Goal: Transaction & Acquisition: Purchase product/service

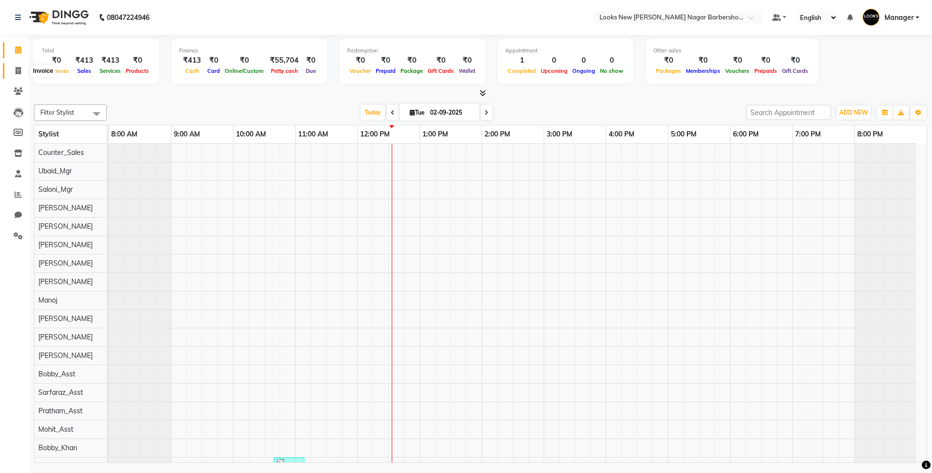
click at [20, 71] on icon at bounding box center [18, 70] width 5 height 7
select select "service"
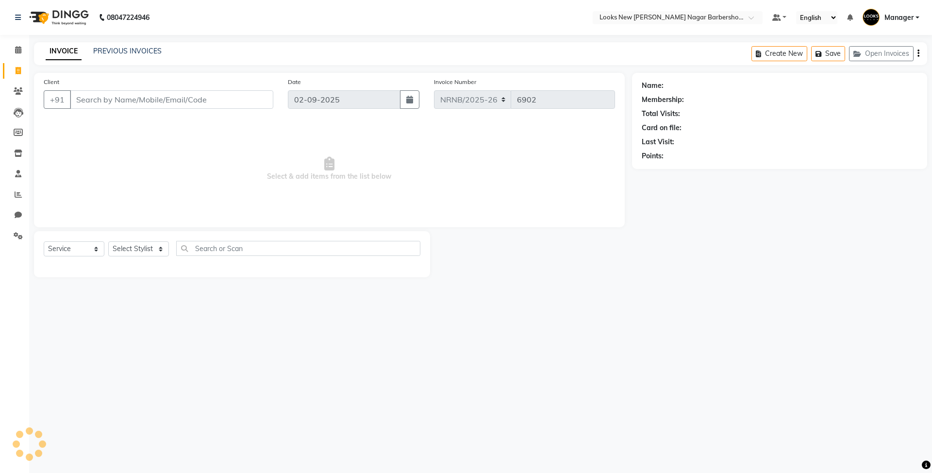
click at [103, 97] on input "Client" at bounding box center [171, 99] width 203 height 18
click at [142, 248] on select "Select Stylist Aakash_Pdct [PERSON_NAME] [PERSON_NAME] [PERSON_NAME] Counter_Sa…" at bounding box center [138, 248] width 61 height 15
select select "87355"
click at [108, 241] on select "Select Stylist Aakash_Pdct [PERSON_NAME] [PERSON_NAME] [PERSON_NAME] Counter_Sa…" at bounding box center [138, 248] width 61 height 15
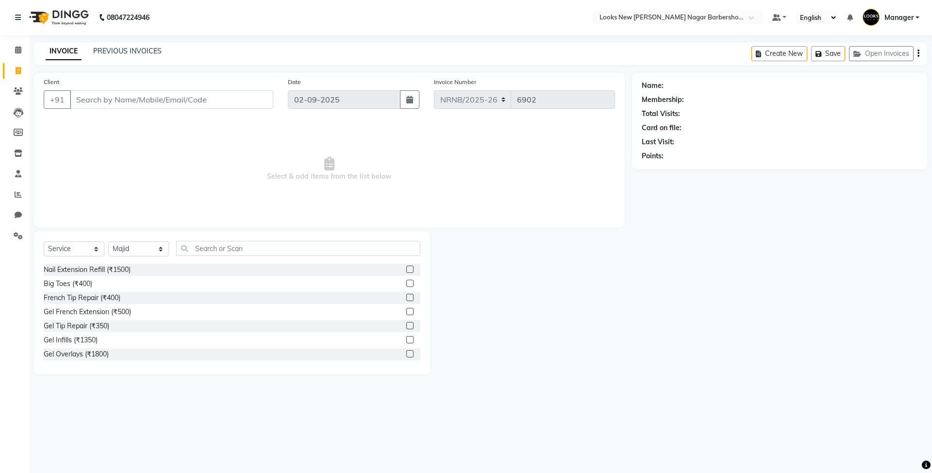
click at [673, 262] on div "Name: Membership: Total Visits: Card on file: Last Visit: Points:" at bounding box center [783, 223] width 302 height 301
click at [254, 241] on input "text" at bounding box center [298, 248] width 244 height 15
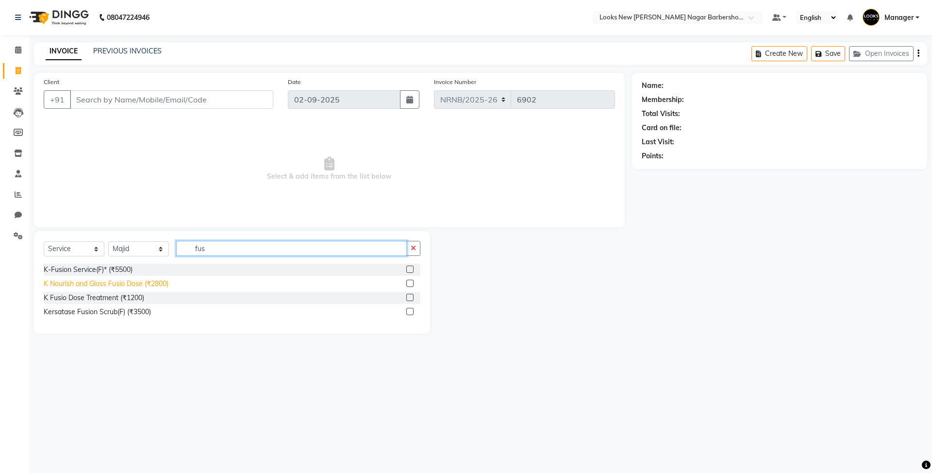
type input "fus"
click at [148, 282] on div "K Nourish and Gloss Fusio Dose (₹2800)" at bounding box center [106, 284] width 125 height 10
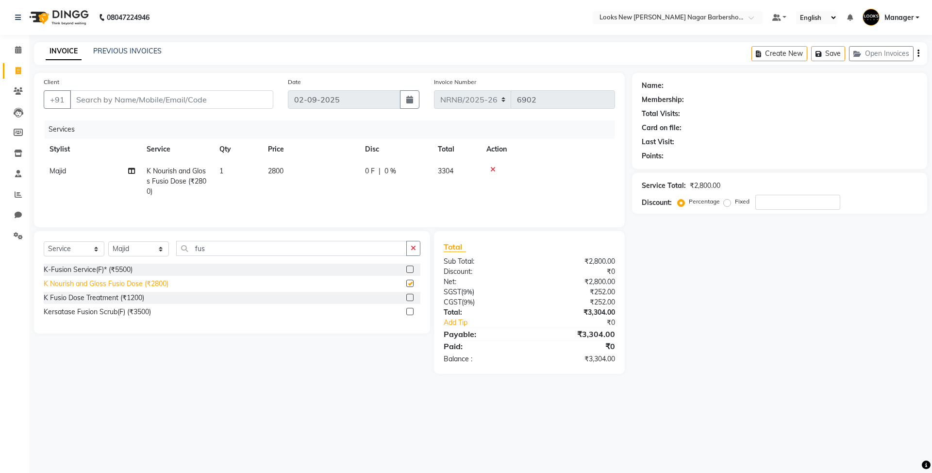
checkbox input "false"
click at [129, 301] on div "K Fusio Dose Treatment (₹1200)" at bounding box center [94, 298] width 100 height 10
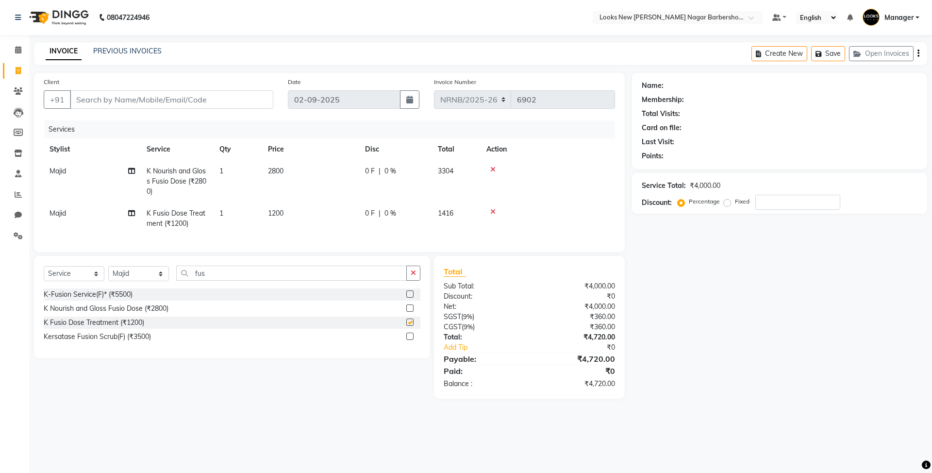
checkbox input "false"
click at [495, 171] on div at bounding box center [547, 169] width 123 height 7
click at [493, 167] on icon at bounding box center [492, 169] width 5 height 7
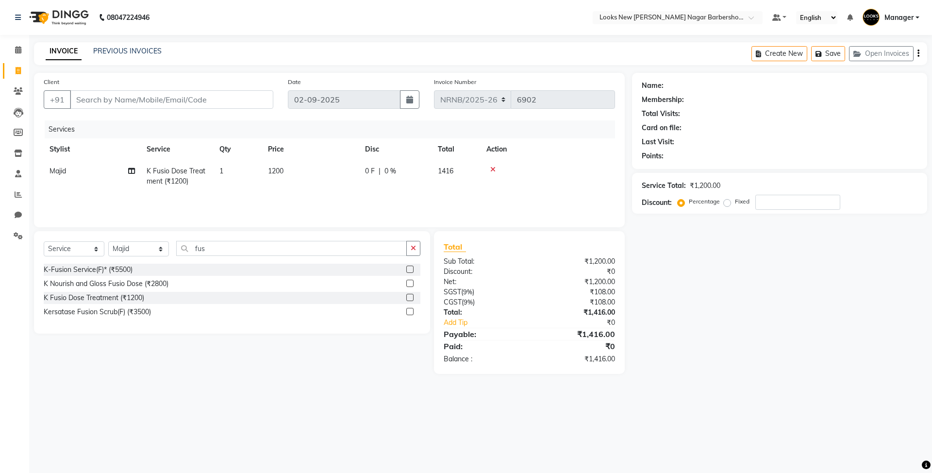
click at [301, 181] on td "1200" at bounding box center [310, 176] width 97 height 32
select select "87355"
drag, startPoint x: 350, startPoint y: 177, endPoint x: 375, endPoint y: 64, distance: 115.7
click at [249, 129] on div "Services Stylist Service Qty Price Disc Total Action Aakash_Pdct Afsar Ahmed As…" at bounding box center [329, 168] width 571 height 97
type input "2500"
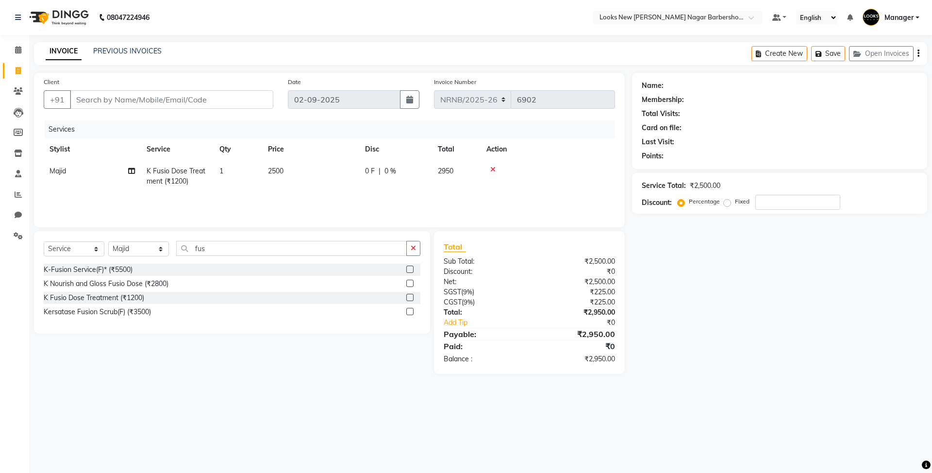
click at [237, 123] on div "Services" at bounding box center [333, 129] width 577 height 18
click at [91, 104] on input "Client" at bounding box center [171, 99] width 203 height 18
type input "9"
type input "0"
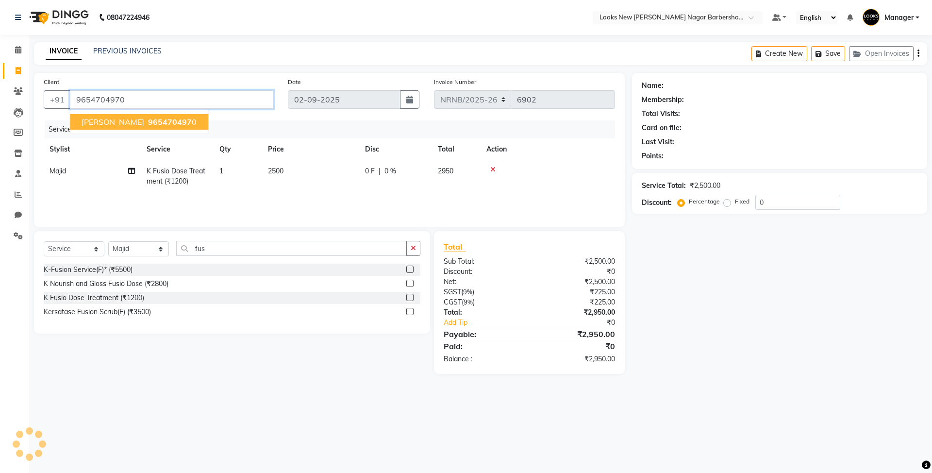
type input "9654704970"
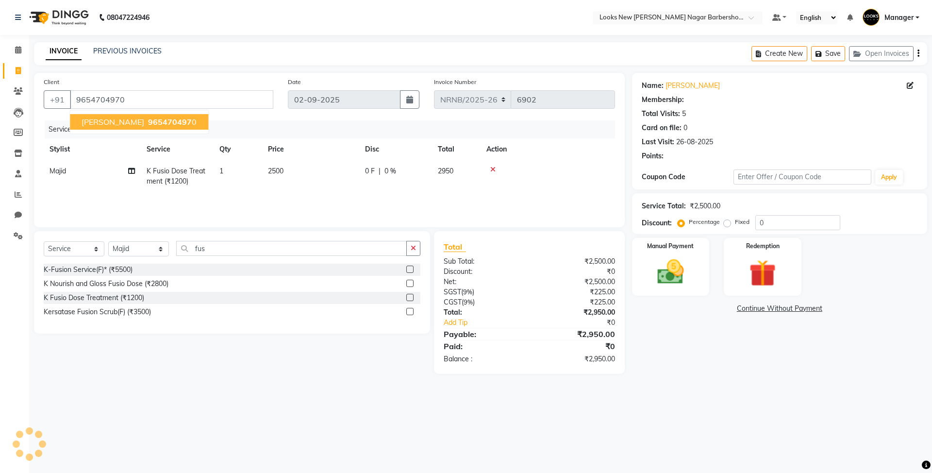
select select "1: Object"
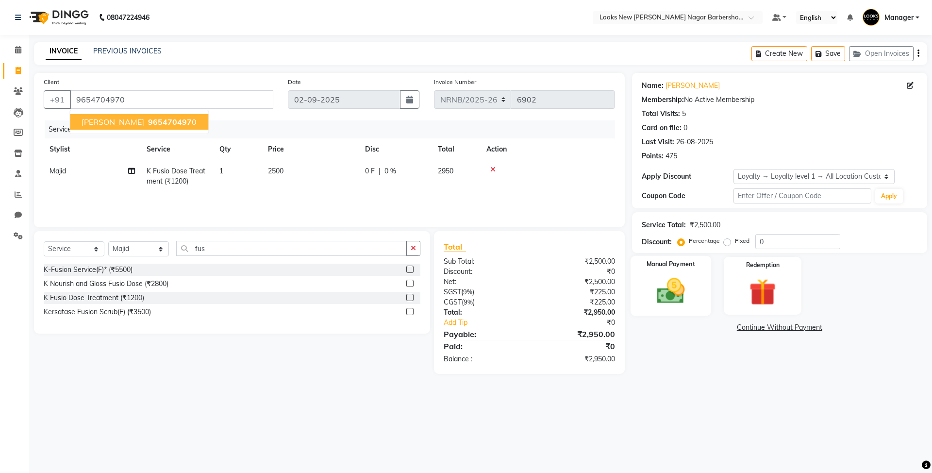
click at [654, 294] on img at bounding box center [670, 291] width 45 height 32
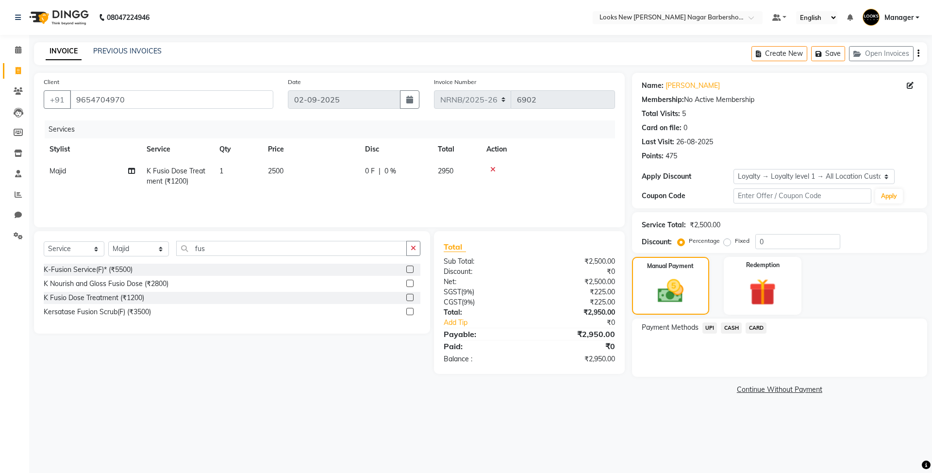
click at [713, 329] on span "UPI" at bounding box center [709, 327] width 15 height 11
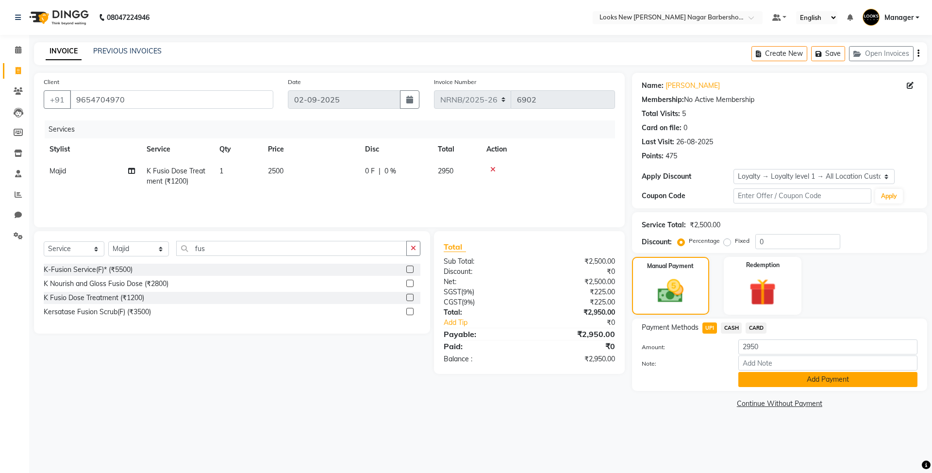
click at [781, 379] on button "Add Payment" at bounding box center [827, 379] width 179 height 15
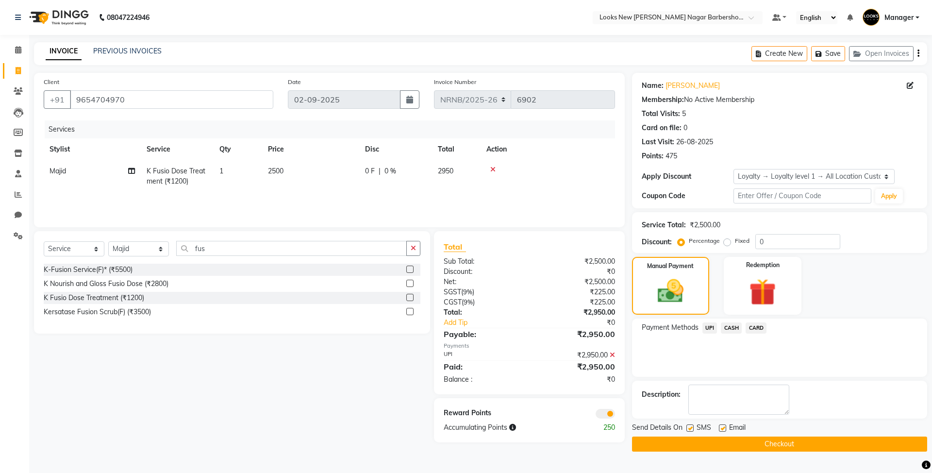
click at [675, 440] on button "Checkout" at bounding box center [779, 443] width 295 height 15
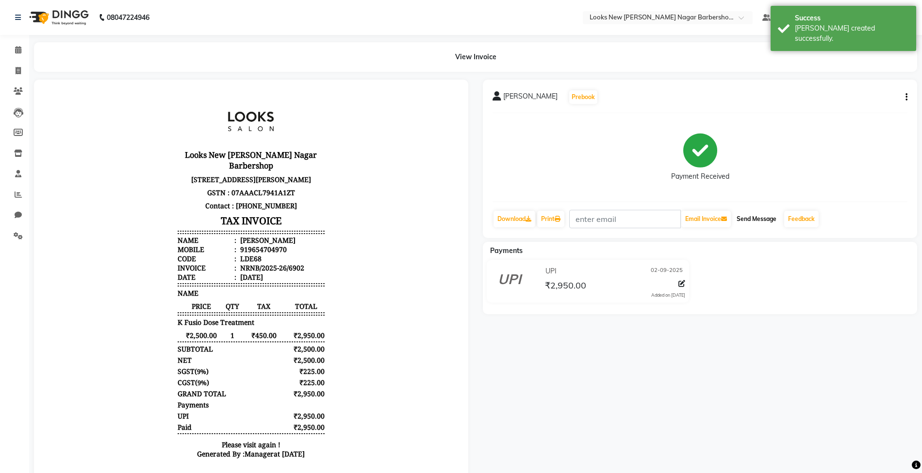
click at [756, 218] on button "Send Message" at bounding box center [757, 219] width 48 height 16
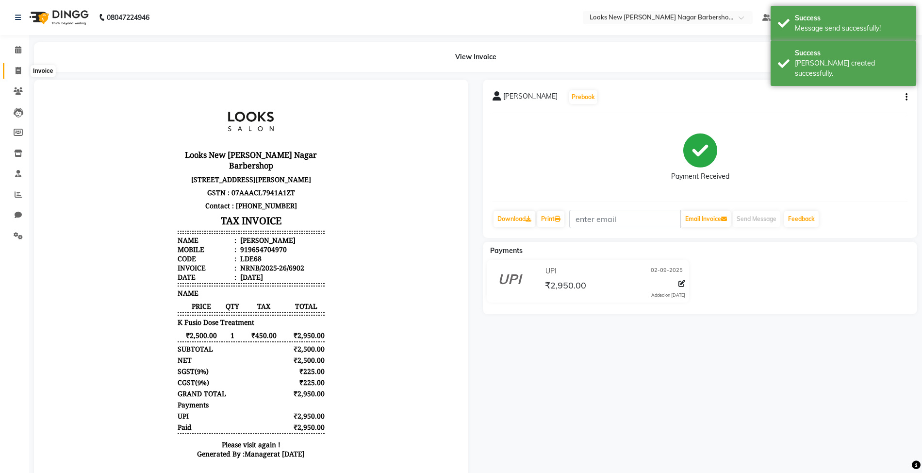
click at [17, 71] on icon at bounding box center [18, 70] width 5 height 7
select select "service"
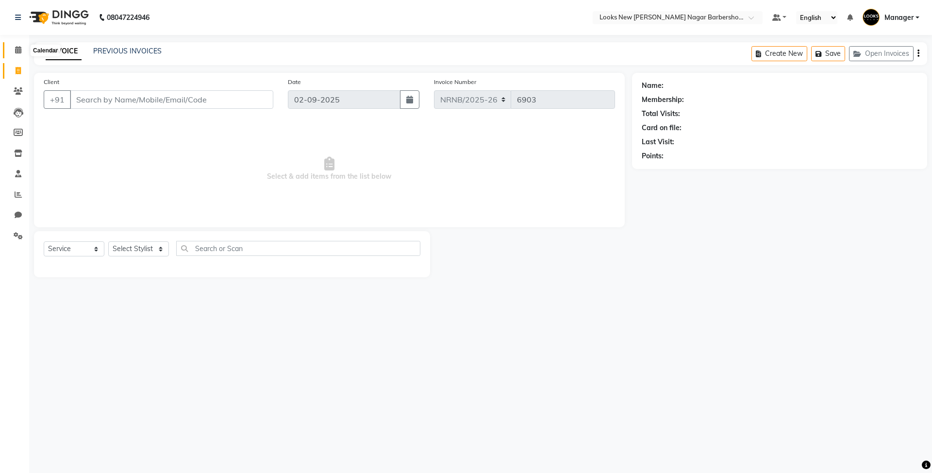
click at [18, 47] on icon at bounding box center [18, 49] width 6 height 7
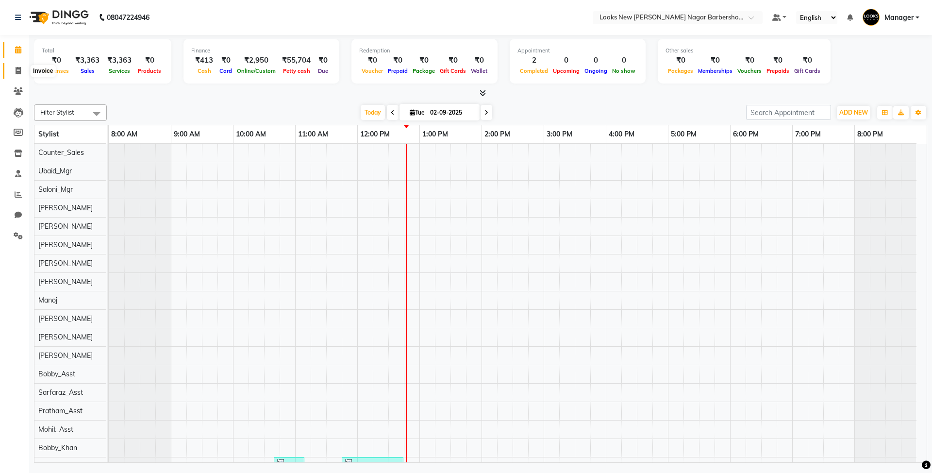
click at [14, 69] on span at bounding box center [18, 71] width 17 height 11
select select "service"
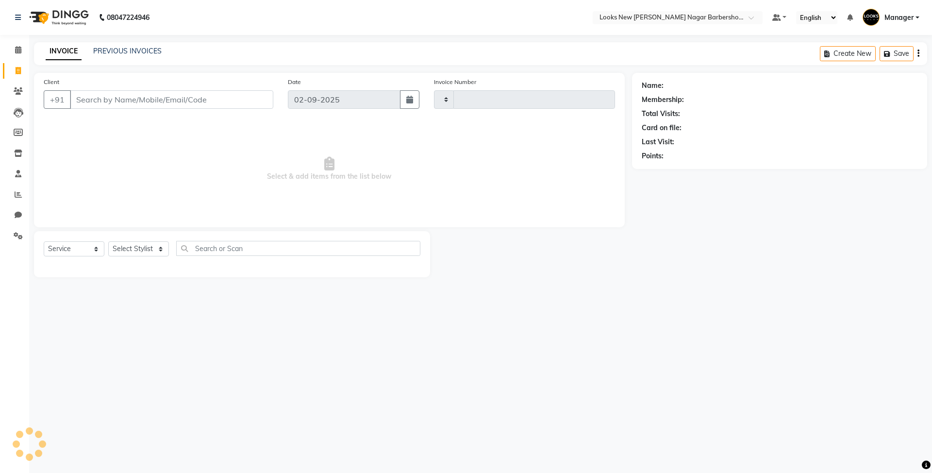
type input "6903"
select select "8705"
click at [117, 248] on select "Select Stylist Aakash_Pdct [PERSON_NAME] [PERSON_NAME] [PERSON_NAME] Counter_Sa…" at bounding box center [138, 248] width 61 height 15
select select "87357"
click at [108, 241] on select "Select Stylist Aakash_Pdct [PERSON_NAME] [PERSON_NAME] [PERSON_NAME] Counter_Sa…" at bounding box center [138, 248] width 61 height 15
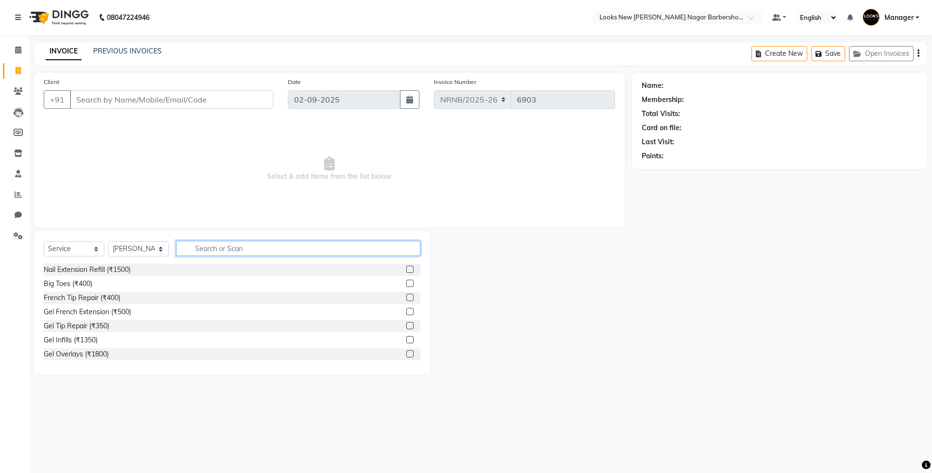
click at [241, 251] on input "text" at bounding box center [298, 248] width 244 height 15
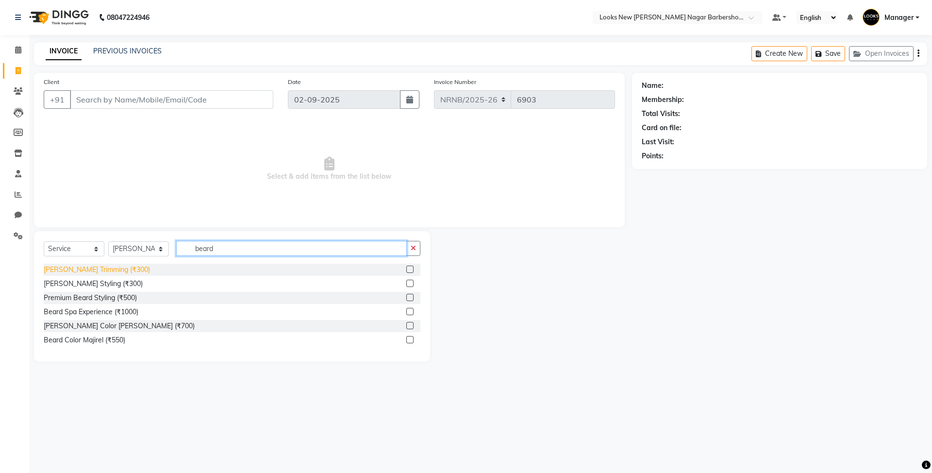
type input "beard"
click at [113, 266] on div "Beard Trimming (₹300)" at bounding box center [97, 269] width 106 height 10
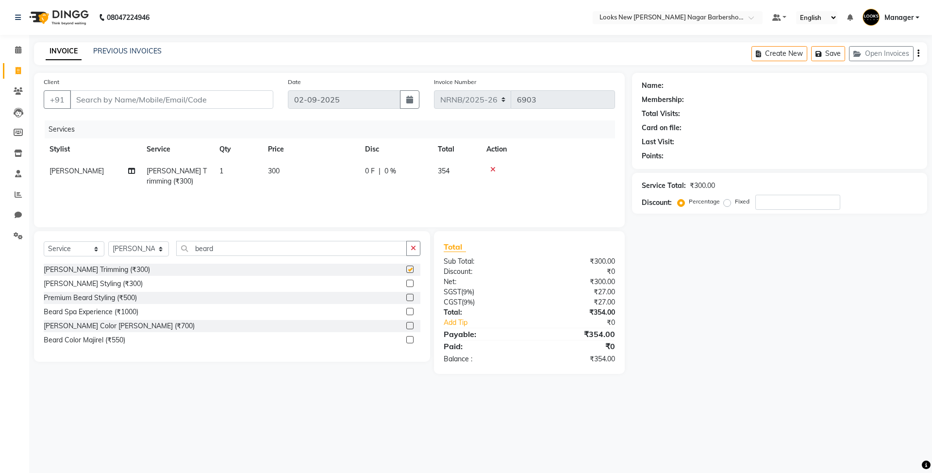
checkbox input "false"
click at [314, 191] on td "300" at bounding box center [310, 176] width 97 height 32
select select "87357"
drag, startPoint x: 342, startPoint y: 173, endPoint x: 216, endPoint y: 165, distance: 126.4
click at [216, 165] on tr "Aakash_Pdct Afsar Ahmed Ashmita Ayesha Bobby_Asst Bobby_Khan Counter_Sales Kama…" at bounding box center [329, 180] width 571 height 41
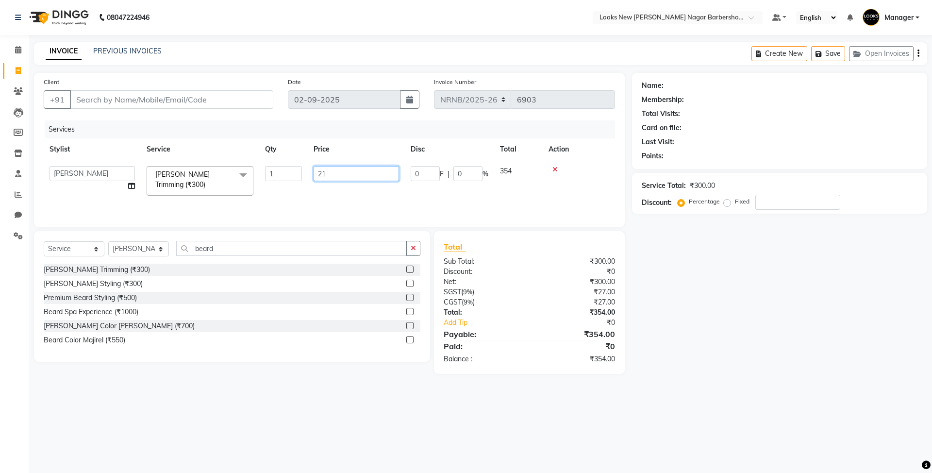
type input "212"
click at [265, 197] on div "Services Stylist Service Qty Price Disc Total Action Aakash_Pdct Afsar Ahmed As…" at bounding box center [329, 168] width 571 height 97
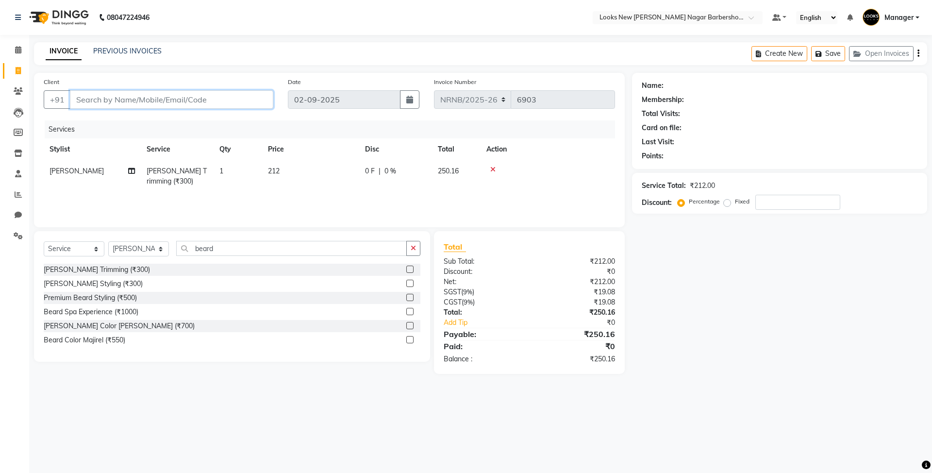
click at [214, 97] on input "Client" at bounding box center [171, 99] width 203 height 18
click at [147, 95] on input "Client" at bounding box center [171, 99] width 203 height 18
type input "8"
type input "0"
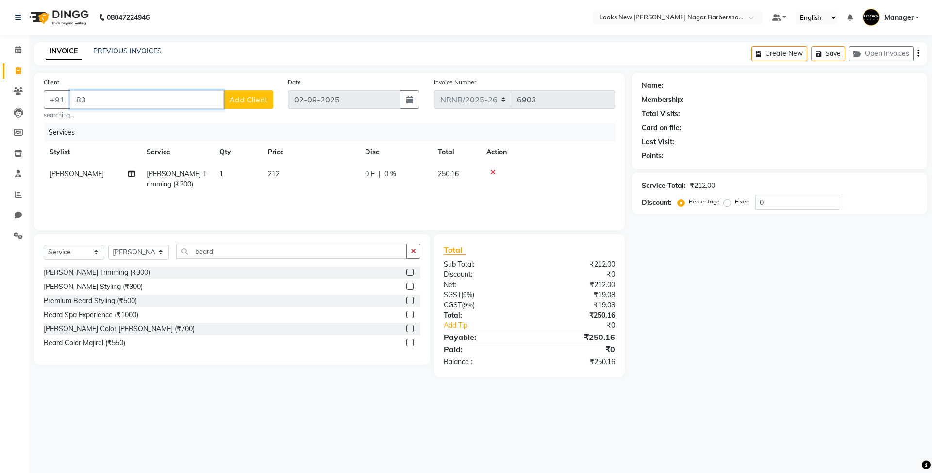
type input "8"
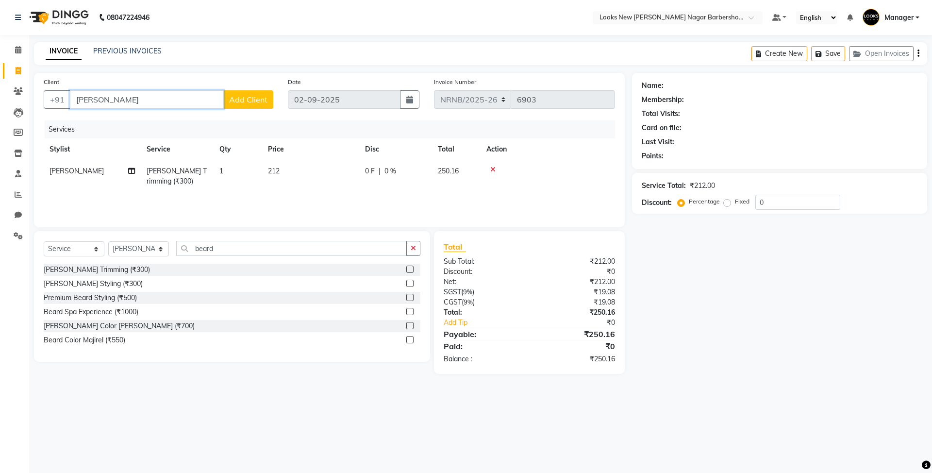
drag, startPoint x: 176, startPoint y: 103, endPoint x: 0, endPoint y: 58, distance: 181.2
click at [0, 58] on app-home "08047224946 Select Location × Looks New Rajinder Nagar Barbershop, Delhi Defaul…" at bounding box center [466, 194] width 932 height 388
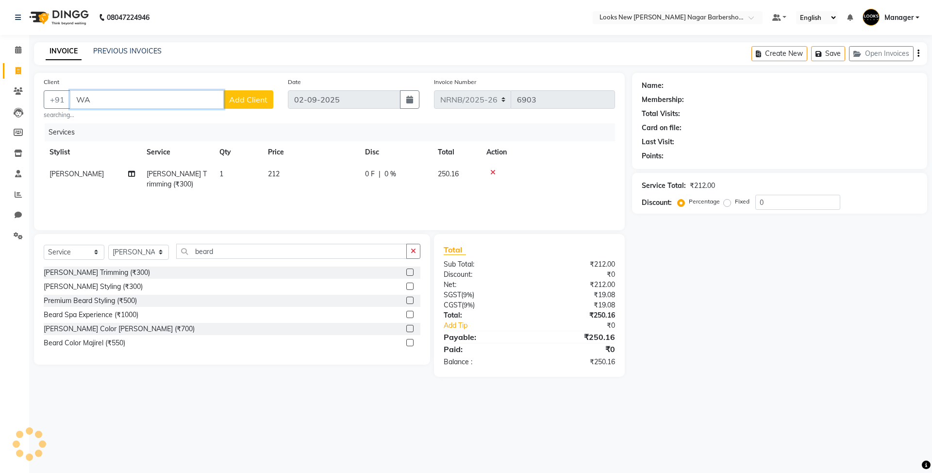
type input "W"
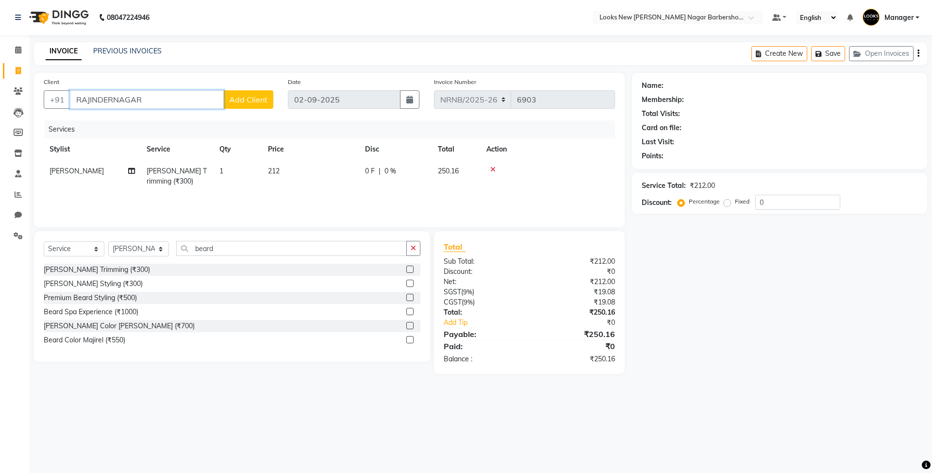
click at [113, 99] on input "RAJINDERNAGAR" at bounding box center [147, 99] width 154 height 18
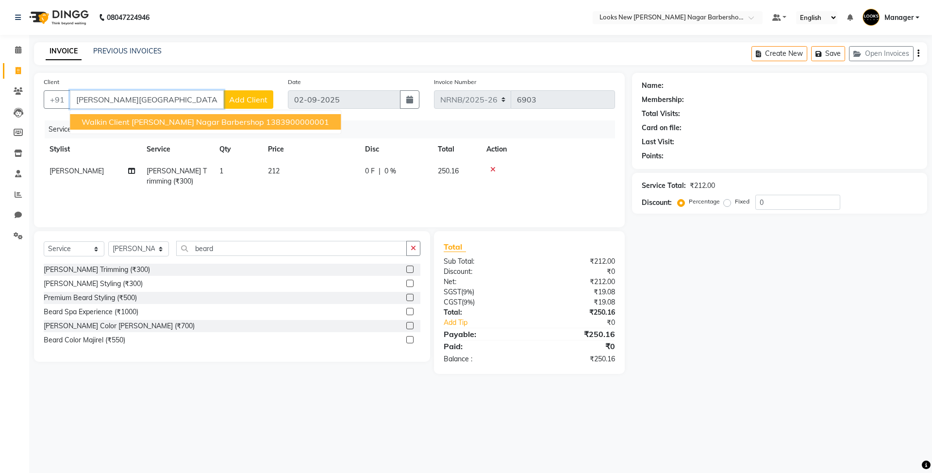
click at [174, 118] on span "Walkin Client Rajinder Nagar Barbershop" at bounding box center [173, 122] width 182 height 10
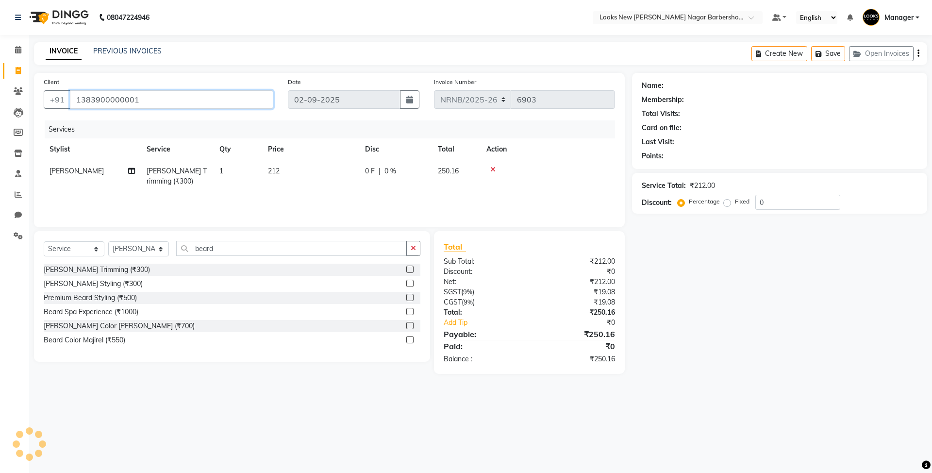
type input "1383900000001"
select select "1: Object"
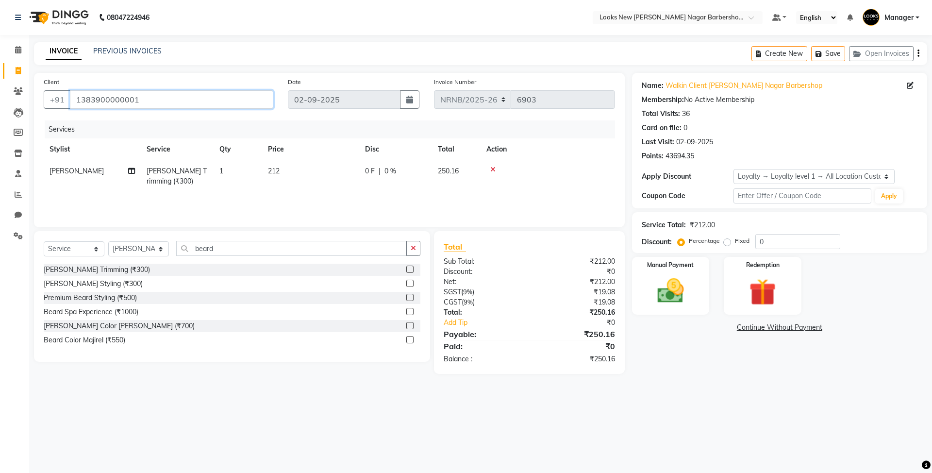
drag, startPoint x: 181, startPoint y: 103, endPoint x: 0, endPoint y: 69, distance: 184.6
click at [0, 69] on app-home "08047224946 Select Location × Looks New Rajinder Nagar Barbershop, Delhi Defaul…" at bounding box center [466, 194] width 932 height 388
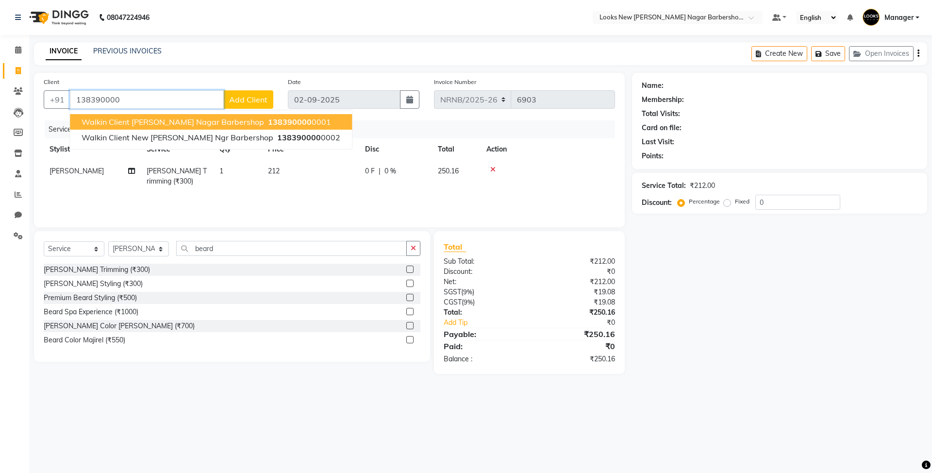
click at [230, 123] on button "Walkin Client Rajinder Nagar Barbershop 138390000 0001" at bounding box center [211, 122] width 282 height 16
type input "1383900000001"
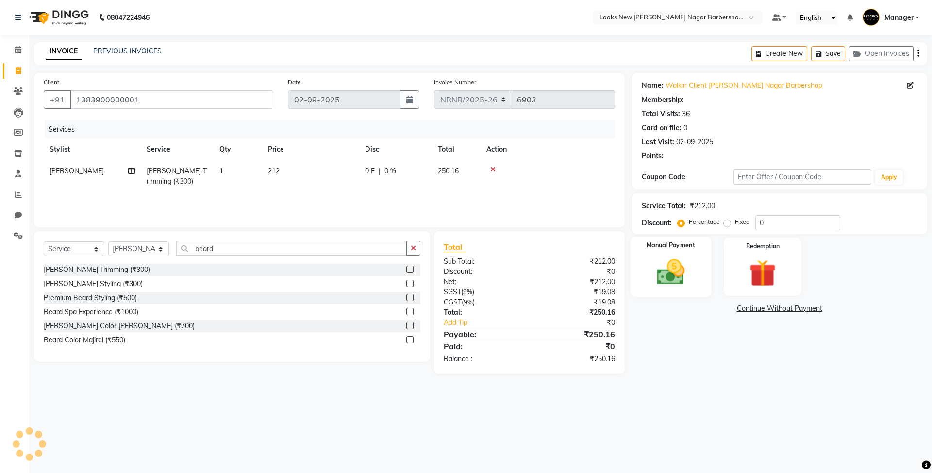
select select "1: Object"
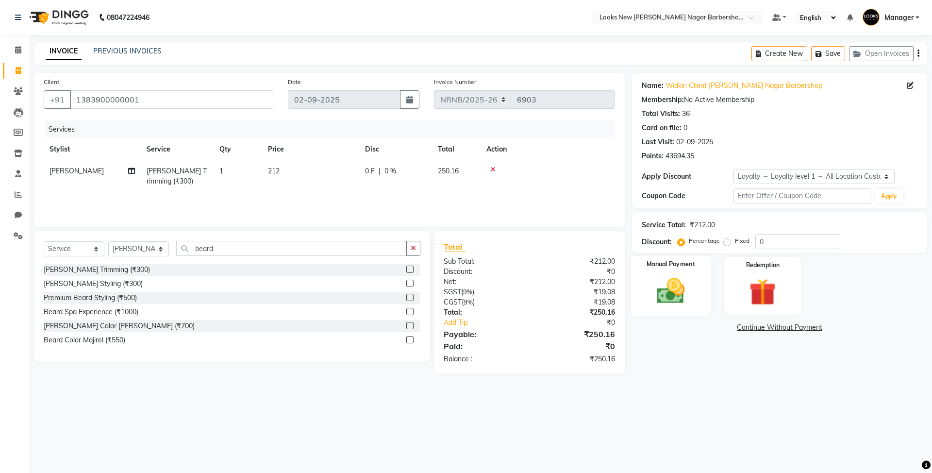
click at [668, 303] on img at bounding box center [670, 291] width 45 height 32
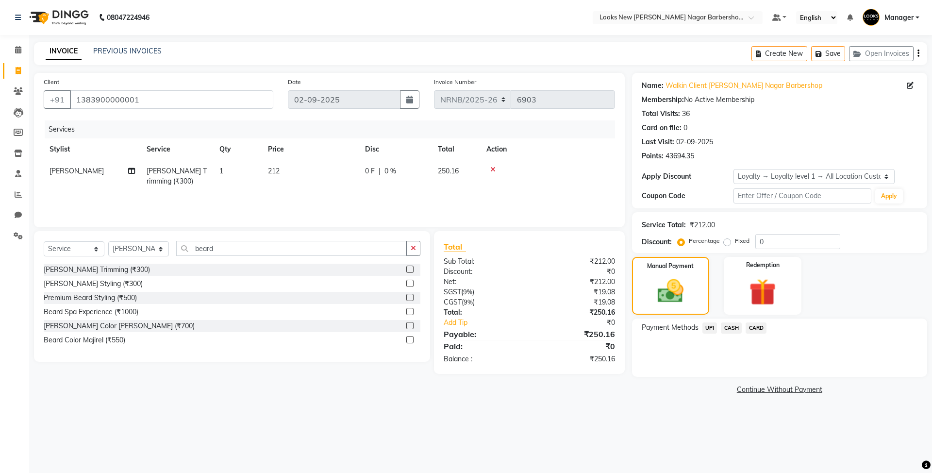
click at [735, 329] on span "CASH" at bounding box center [731, 327] width 21 height 11
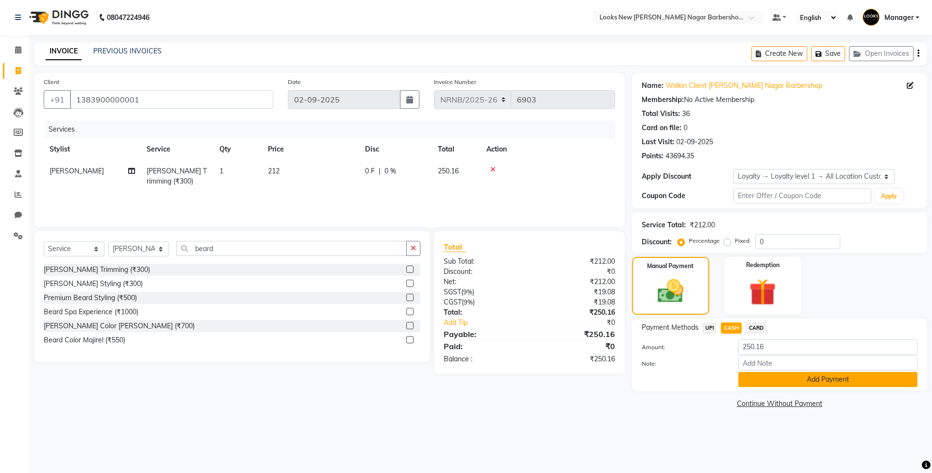
click at [808, 380] on button "Add Payment" at bounding box center [827, 379] width 179 height 15
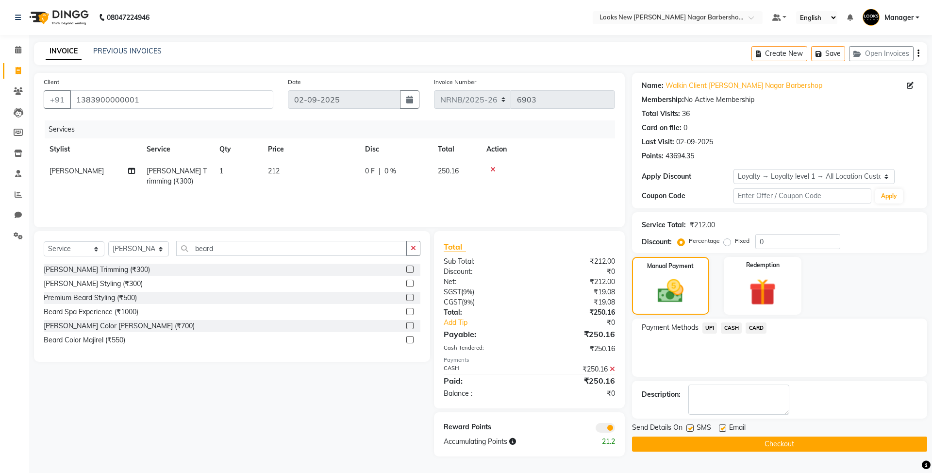
click at [722, 445] on button "Checkout" at bounding box center [779, 443] width 295 height 15
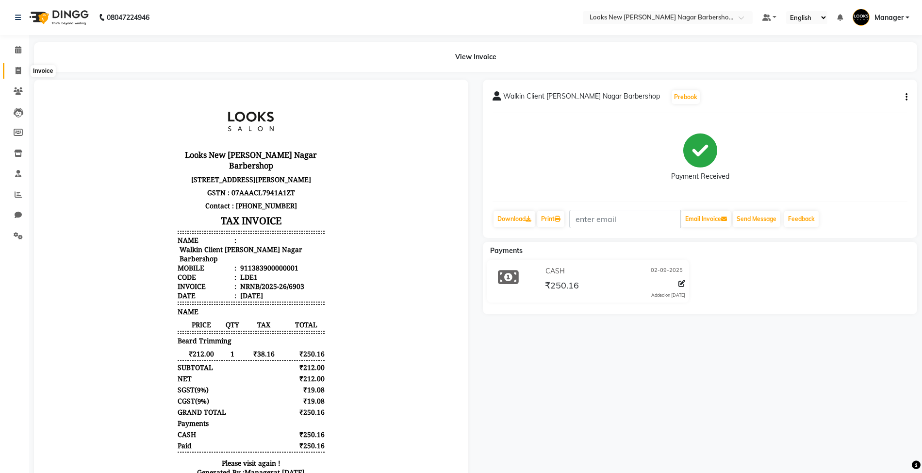
click at [16, 70] on icon at bounding box center [18, 70] width 5 height 7
select select "service"
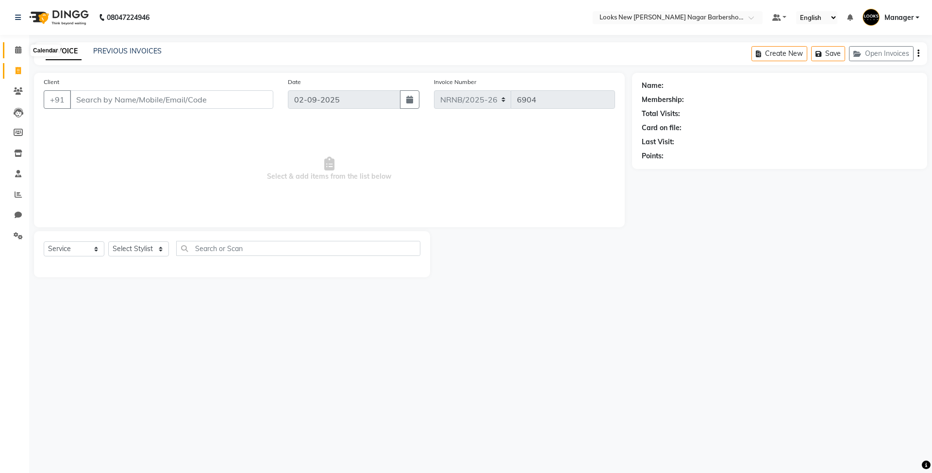
click at [15, 53] on icon at bounding box center [18, 49] width 6 height 7
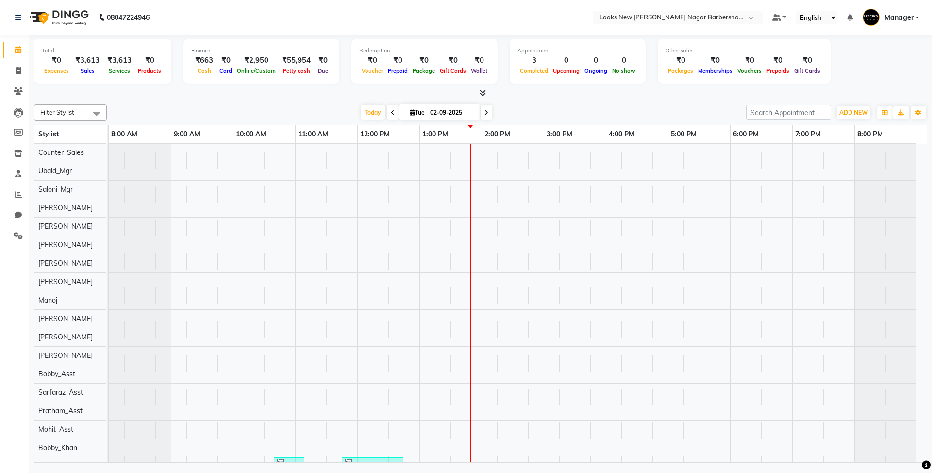
click at [391, 115] on icon at bounding box center [393, 113] width 4 height 6
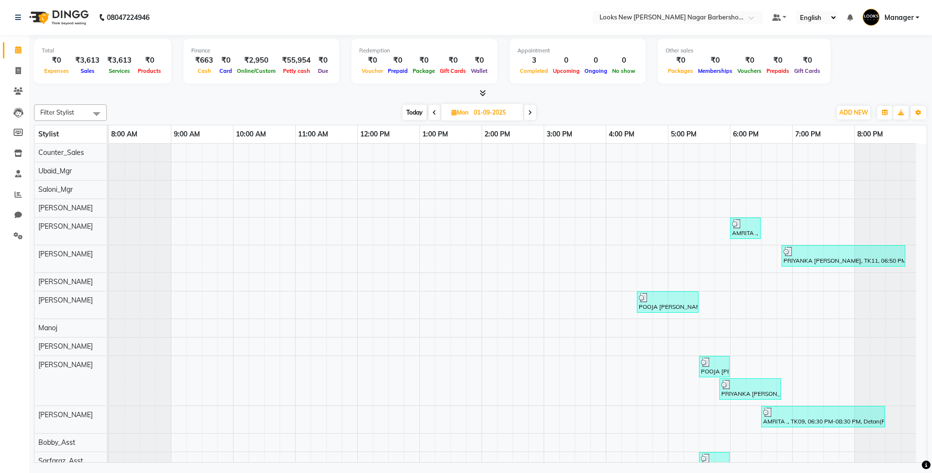
click at [534, 111] on span at bounding box center [530, 112] width 12 height 15
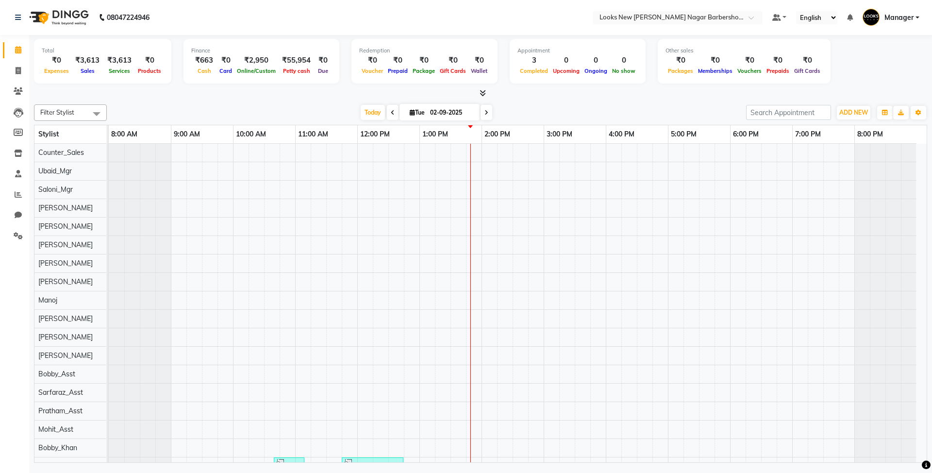
click at [481, 89] on icon at bounding box center [482, 92] width 6 height 7
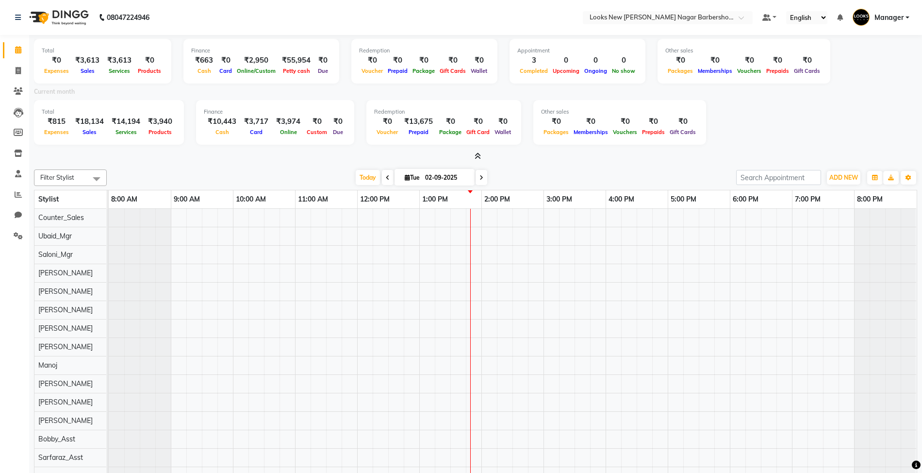
click at [382, 179] on span at bounding box center [388, 177] width 12 height 15
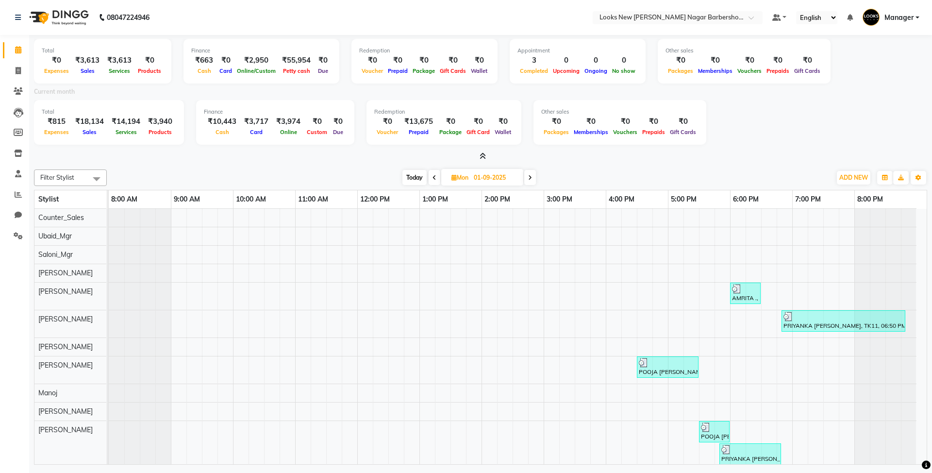
click at [432, 177] on icon at bounding box center [434, 178] width 4 height 6
type input "31-08-2025"
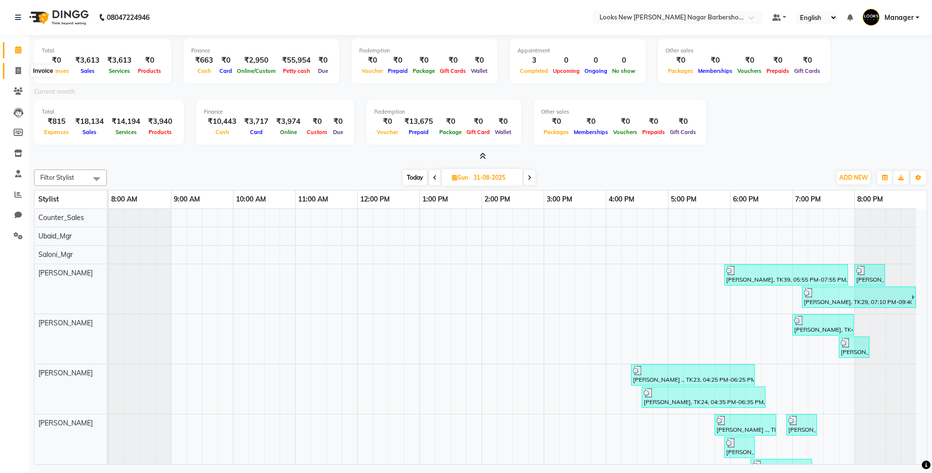
click at [18, 68] on icon at bounding box center [18, 70] width 5 height 7
select select "service"
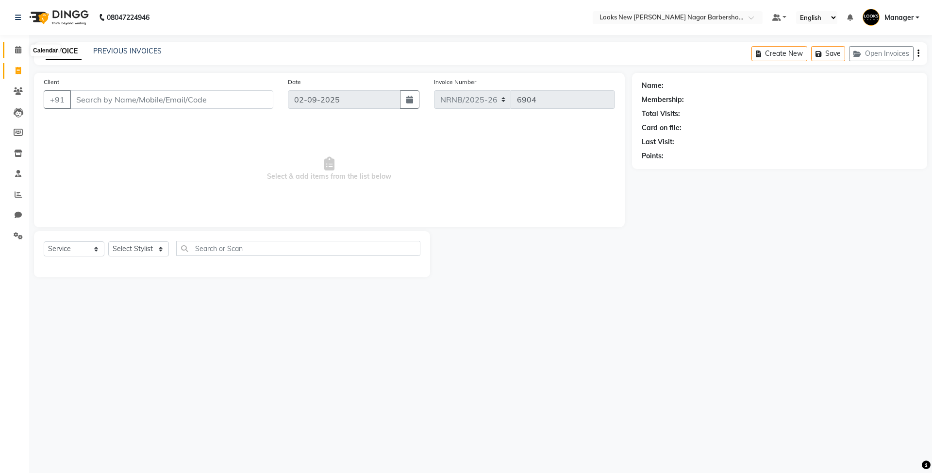
click at [22, 48] on span at bounding box center [18, 50] width 17 height 11
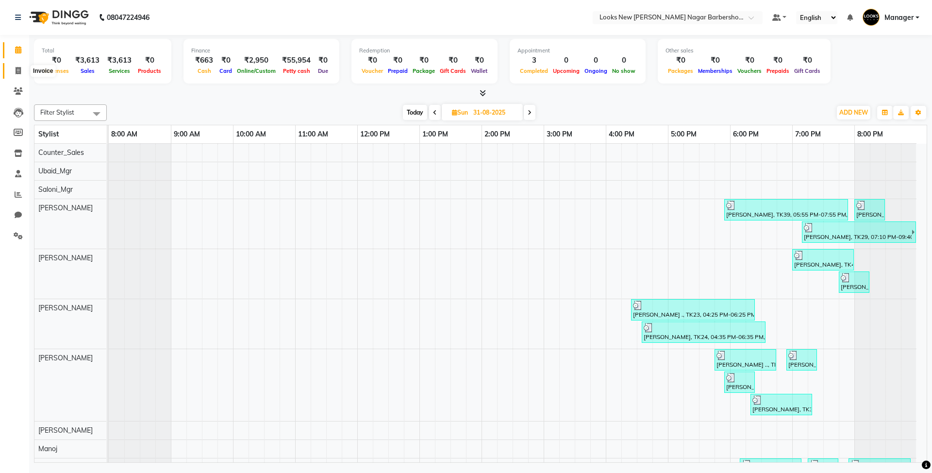
click at [20, 72] on icon at bounding box center [18, 70] width 5 height 7
select select "service"
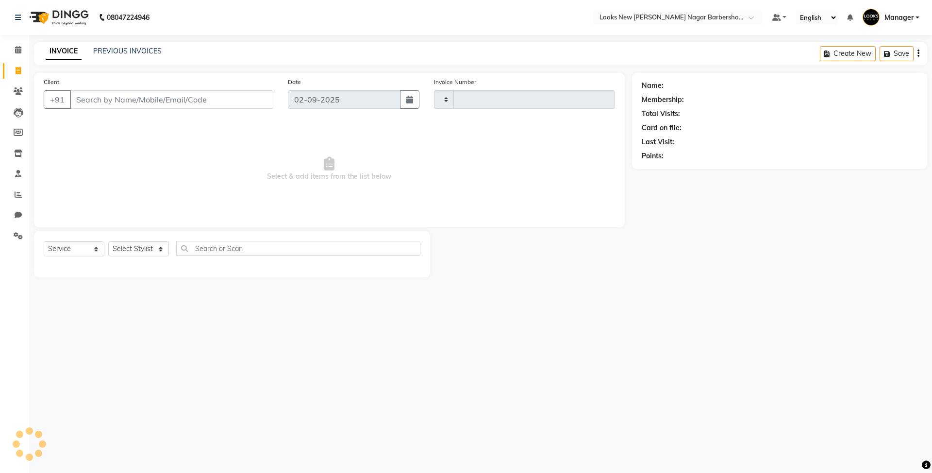
type input "6904"
select select "8705"
click at [135, 251] on select "Select Stylist Aakash_Pdct [PERSON_NAME] [PERSON_NAME] [PERSON_NAME] Counter_Sa…" at bounding box center [138, 248] width 61 height 15
select select "87356"
click at [108, 241] on select "Select Stylist Aakash_Pdct [PERSON_NAME] [PERSON_NAME] [PERSON_NAME] Counter_Sa…" at bounding box center [138, 248] width 61 height 15
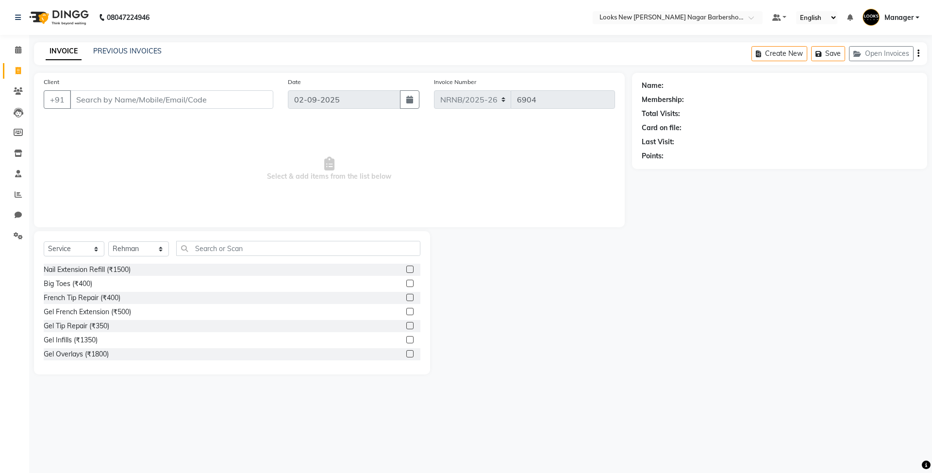
click at [220, 257] on div "Select Service Product Membership Package Voucher Prepaid Gift Card Select Styl…" at bounding box center [232, 252] width 377 height 23
click at [226, 251] on input "text" at bounding box center [298, 248] width 244 height 15
click at [158, 100] on input "Client" at bounding box center [171, 99] width 203 height 18
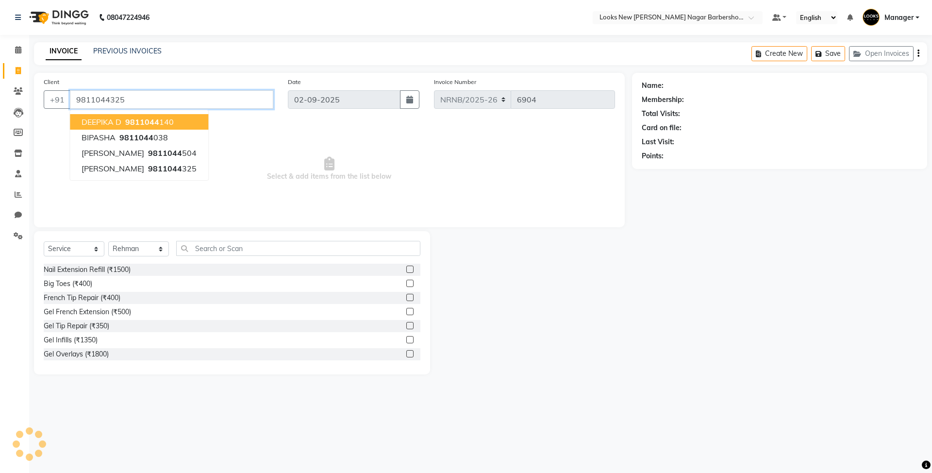
type input "9811044325"
select select "1: Object"
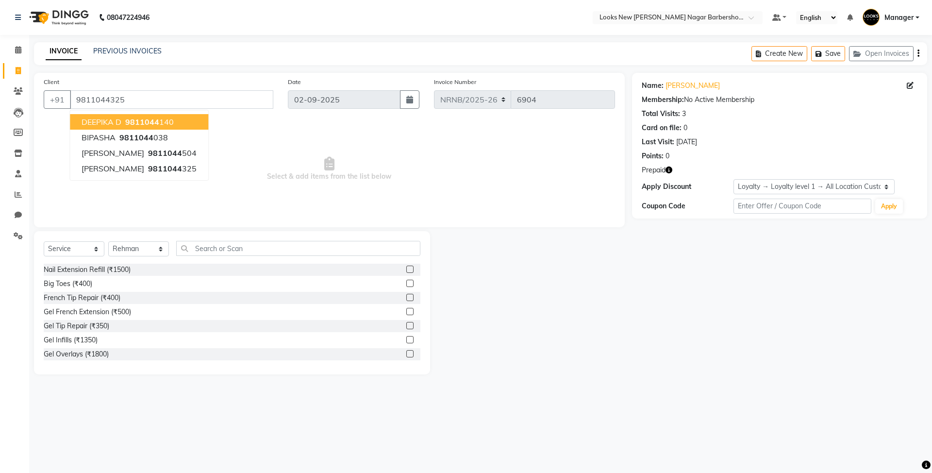
click at [431, 35] on div "08047224946 Select Location × Looks New Rajinder Nagar Barbershop, Delhi Defaul…" at bounding box center [466, 236] width 932 height 473
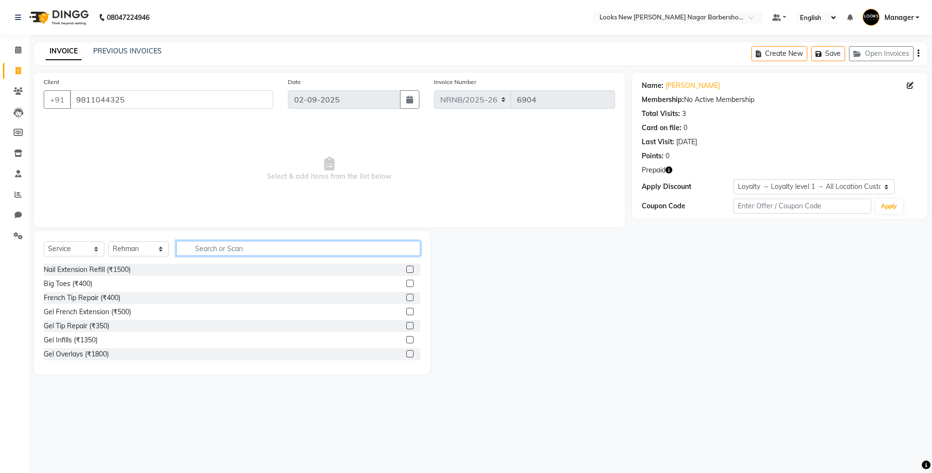
click at [200, 245] on input "text" at bounding box center [298, 248] width 244 height 15
type input "CUT"
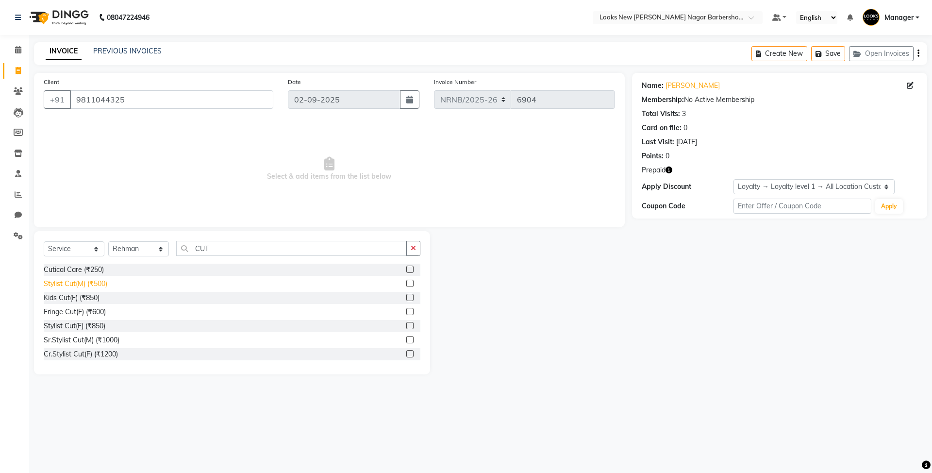
click at [83, 285] on div "Stylist Cut(M) (₹500)" at bounding box center [76, 284] width 64 height 10
checkbox input "false"
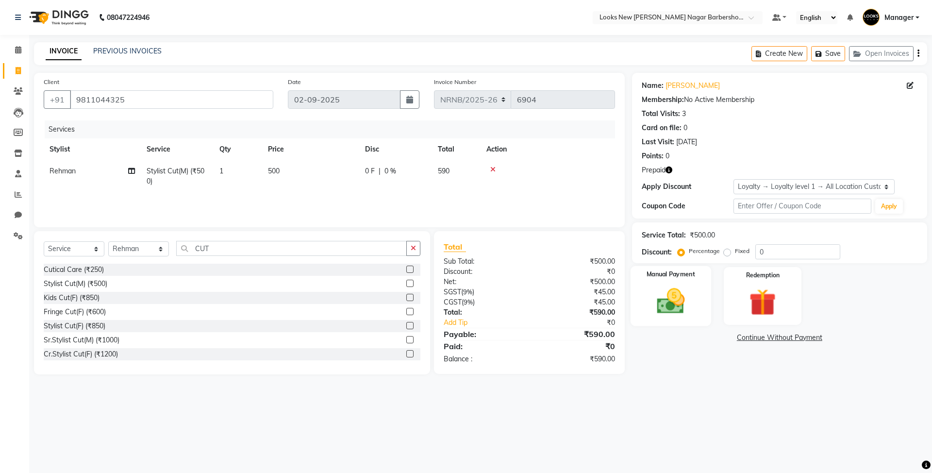
click at [681, 313] on img at bounding box center [670, 301] width 45 height 32
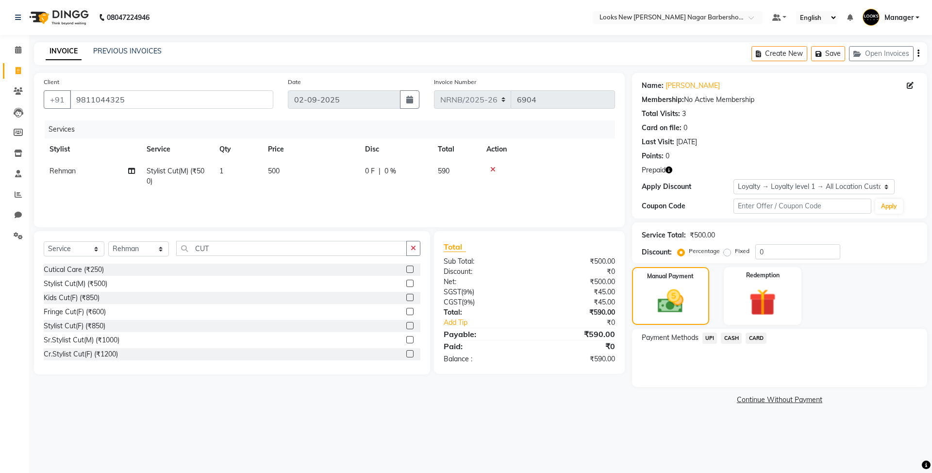
click at [725, 338] on span "CASH" at bounding box center [731, 337] width 21 height 11
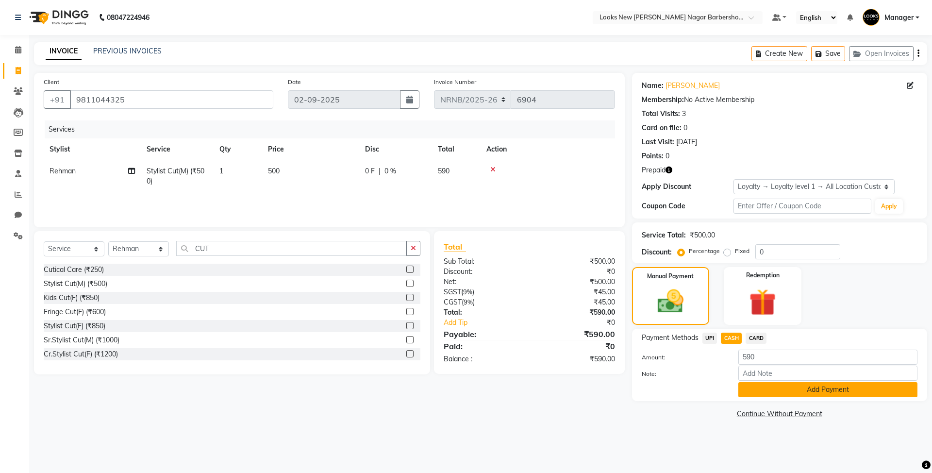
click at [796, 387] on button "Add Payment" at bounding box center [827, 389] width 179 height 15
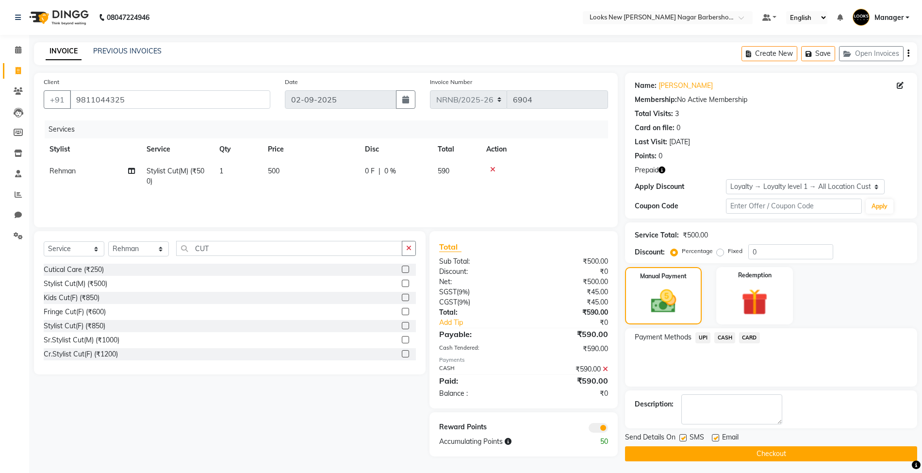
click at [641, 461] on button "Checkout" at bounding box center [771, 453] width 292 height 15
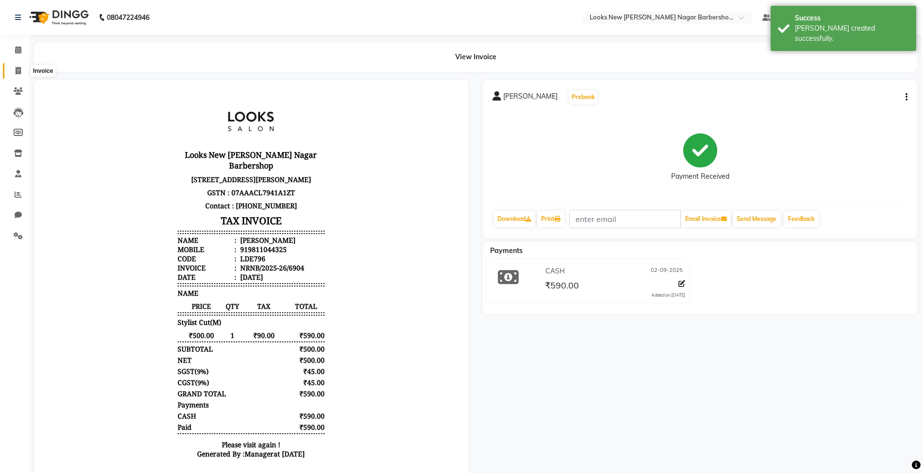
click at [18, 71] on icon at bounding box center [18, 70] width 5 height 7
select select "service"
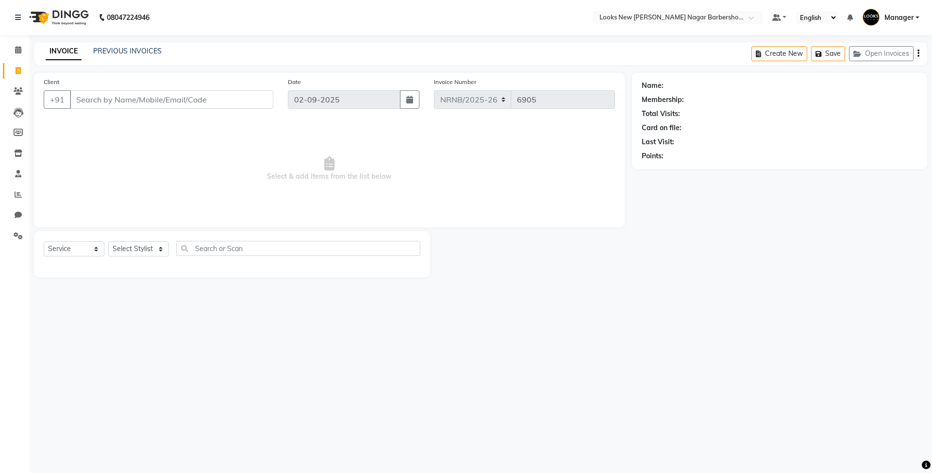
click at [135, 98] on input "Client" at bounding box center [171, 99] width 203 height 18
click at [125, 47] on link "PREVIOUS INVOICES" at bounding box center [127, 51] width 68 height 9
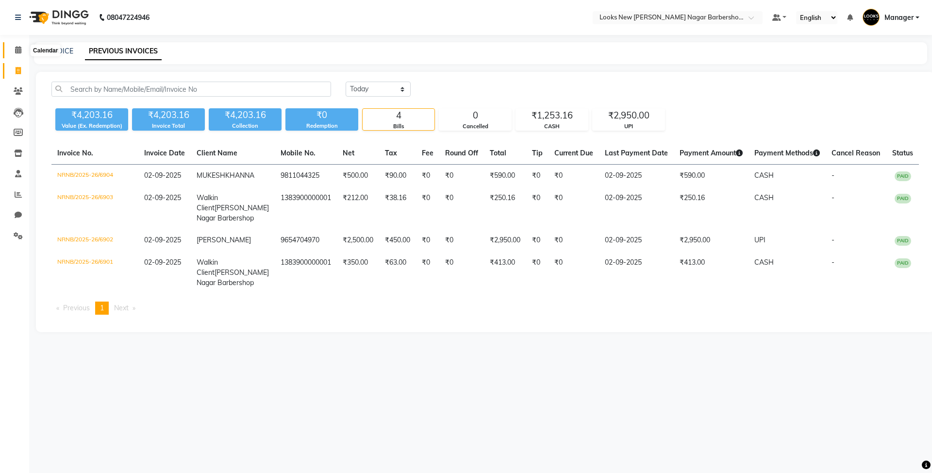
click at [16, 51] on icon at bounding box center [18, 49] width 6 height 7
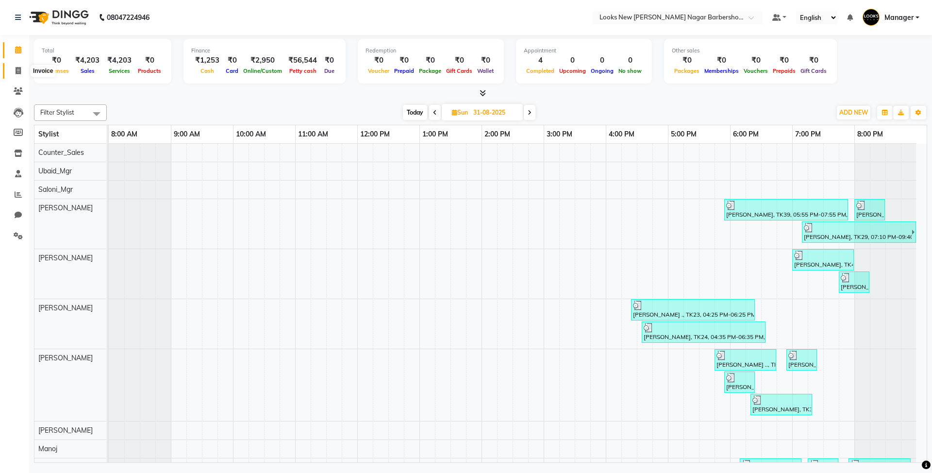
click at [22, 74] on span at bounding box center [18, 71] width 17 height 11
select select "service"
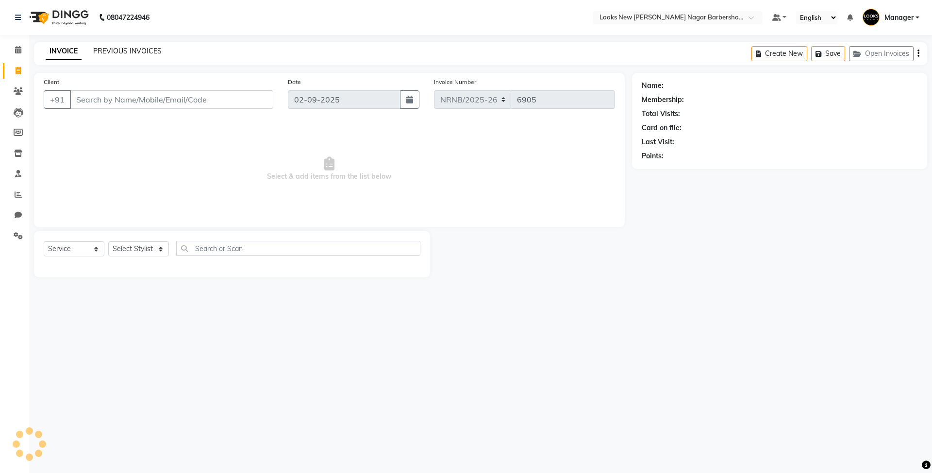
click at [124, 49] on link "PREVIOUS INVOICES" at bounding box center [127, 51] width 68 height 9
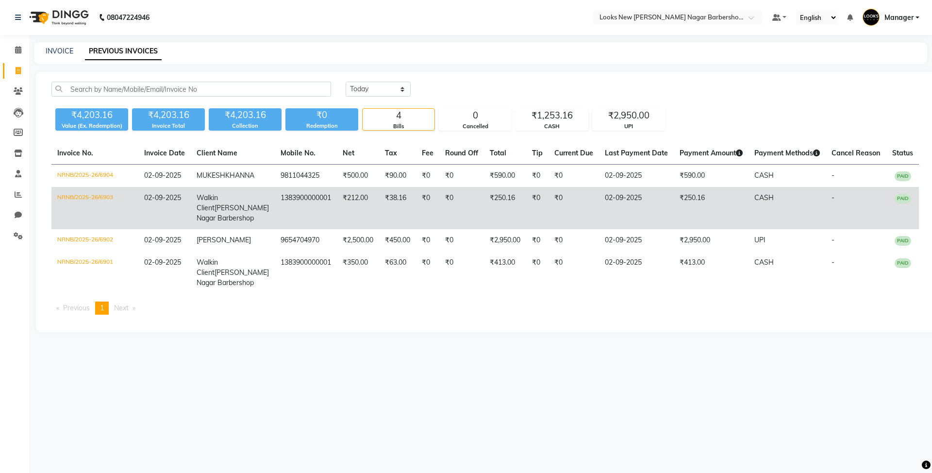
click at [850, 213] on td "-" at bounding box center [855, 208] width 61 height 42
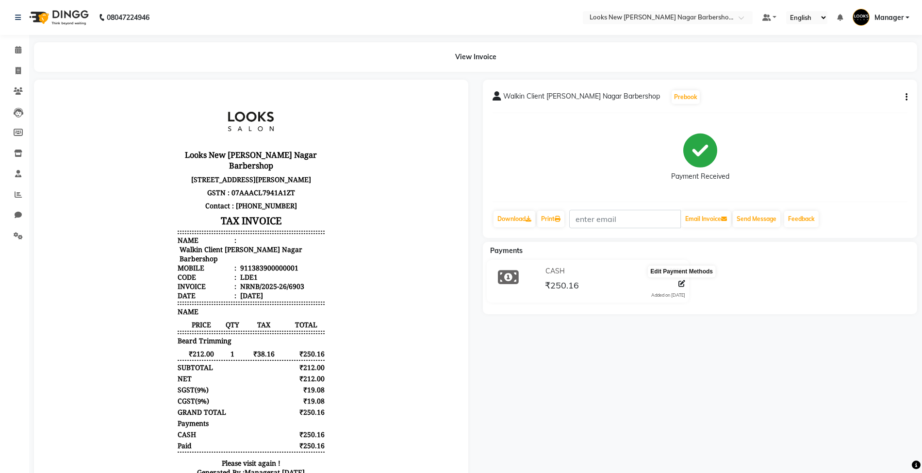
click at [681, 286] on icon at bounding box center [681, 283] width 7 height 7
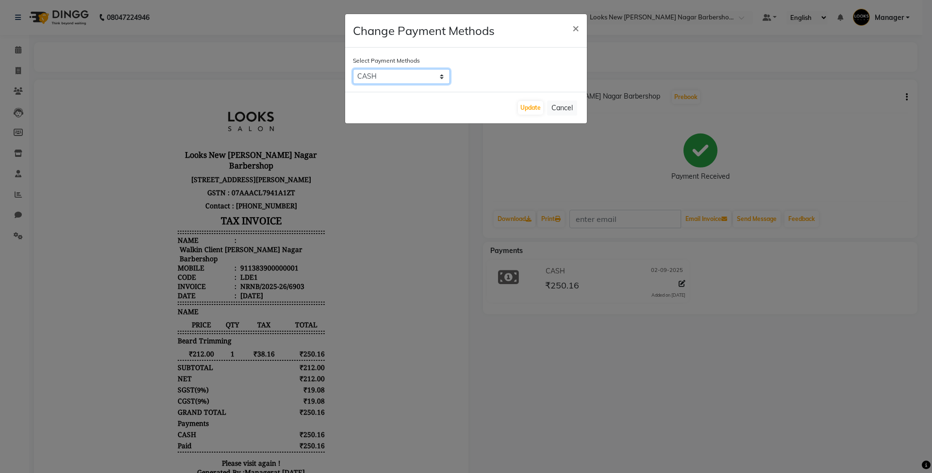
click at [441, 78] on select "UPI ONLINE CASH CARD" at bounding box center [401, 76] width 97 height 15
select select "2"
click at [353, 69] on select "UPI ONLINE CASH CARD" at bounding box center [401, 76] width 97 height 15
click at [528, 109] on button "Update" at bounding box center [530, 108] width 25 height 14
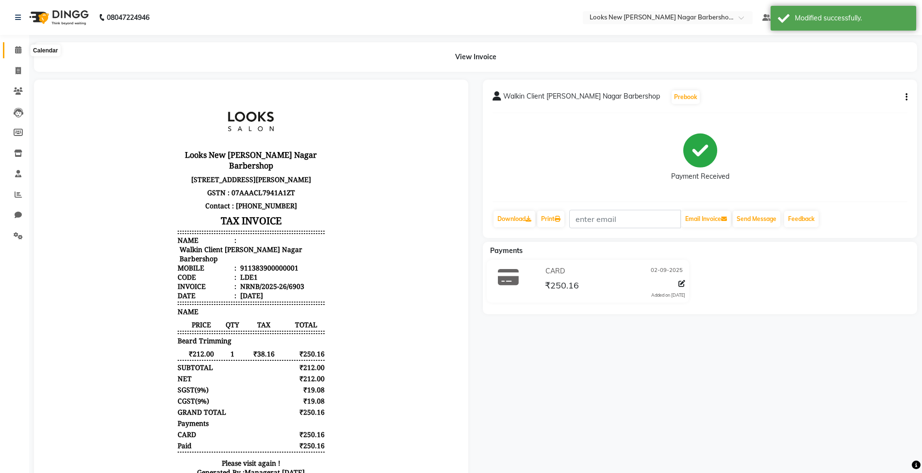
click at [17, 52] on icon at bounding box center [18, 49] width 6 height 7
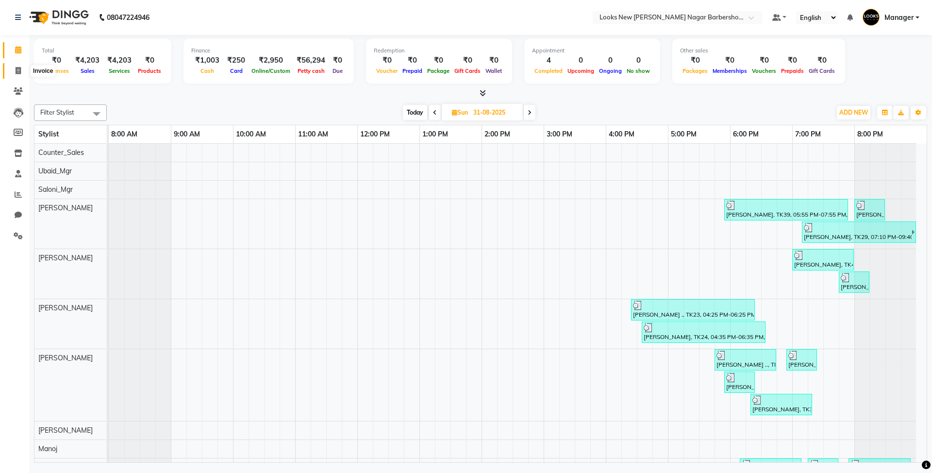
click at [14, 70] on span at bounding box center [18, 71] width 17 height 11
select select "service"
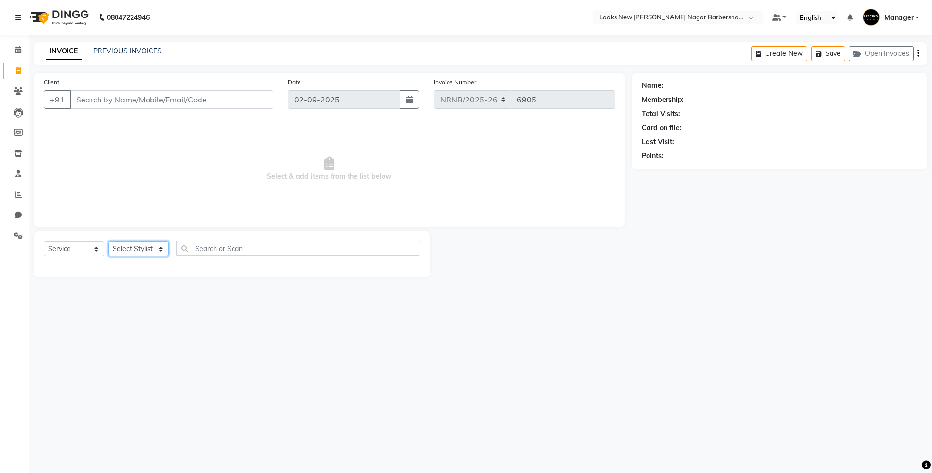
click at [158, 251] on select "Select Stylist Aakash_Pdct [PERSON_NAME] [PERSON_NAME] [PERSON_NAME] Counter_Sa…" at bounding box center [138, 248] width 61 height 15
click at [161, 247] on select "Select Stylist Aakash_Pdct [PERSON_NAME] [PERSON_NAME] [PERSON_NAME] Counter_Sa…" at bounding box center [138, 248] width 61 height 15
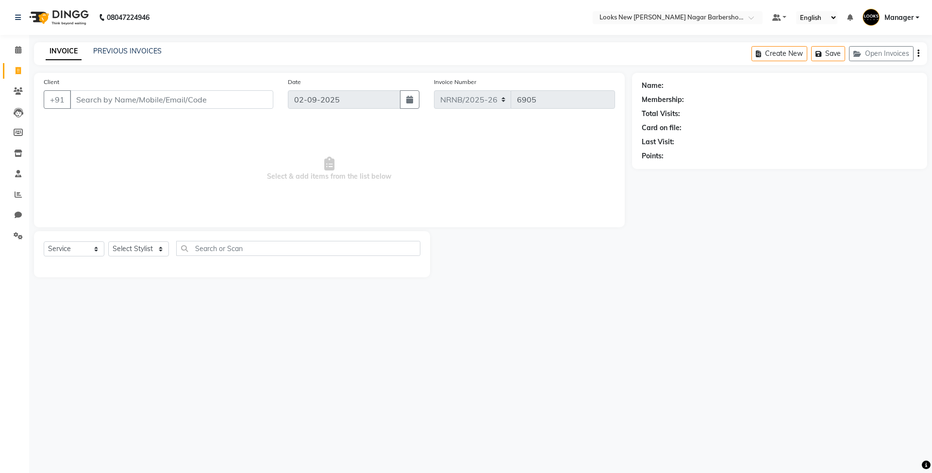
click at [222, 149] on span "Select & add items from the list below" at bounding box center [329, 168] width 571 height 97
